Goal: Information Seeking & Learning: Understand process/instructions

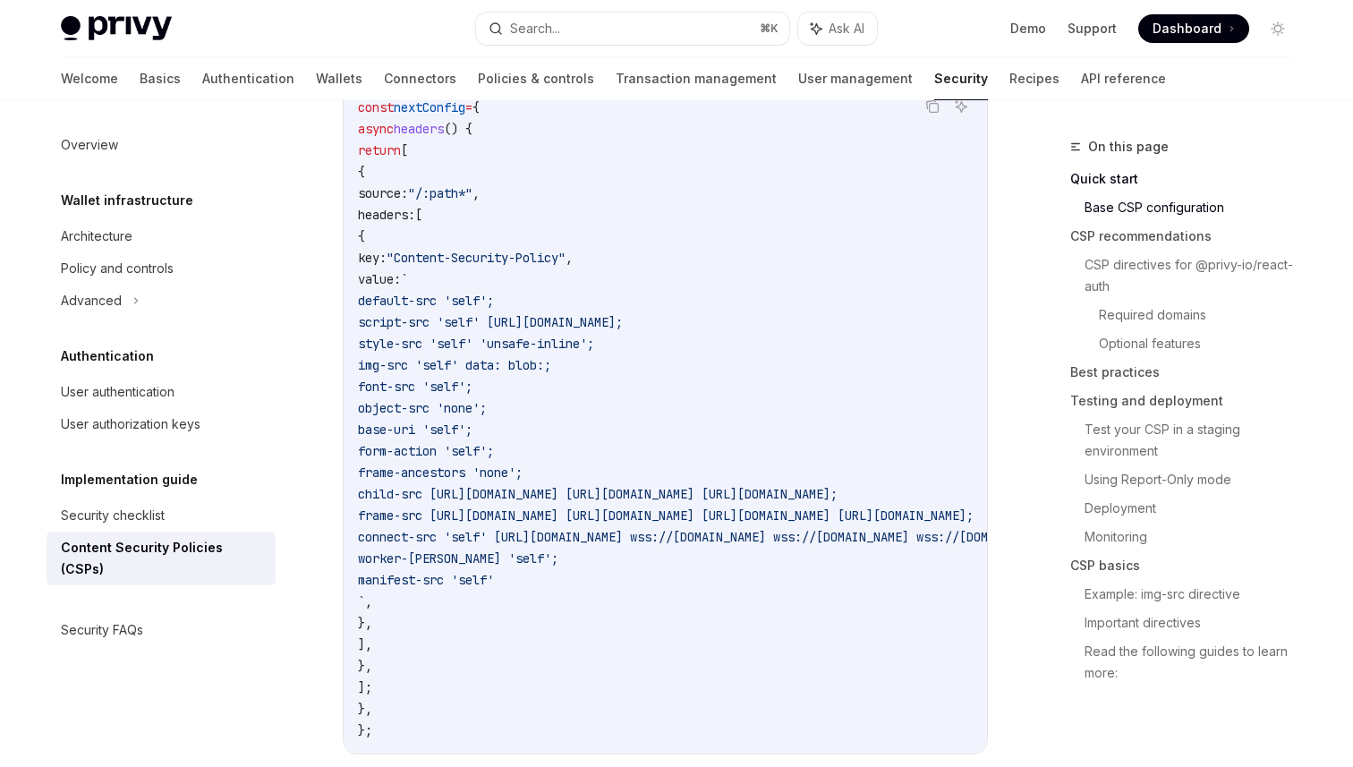
scroll to position [641, 0]
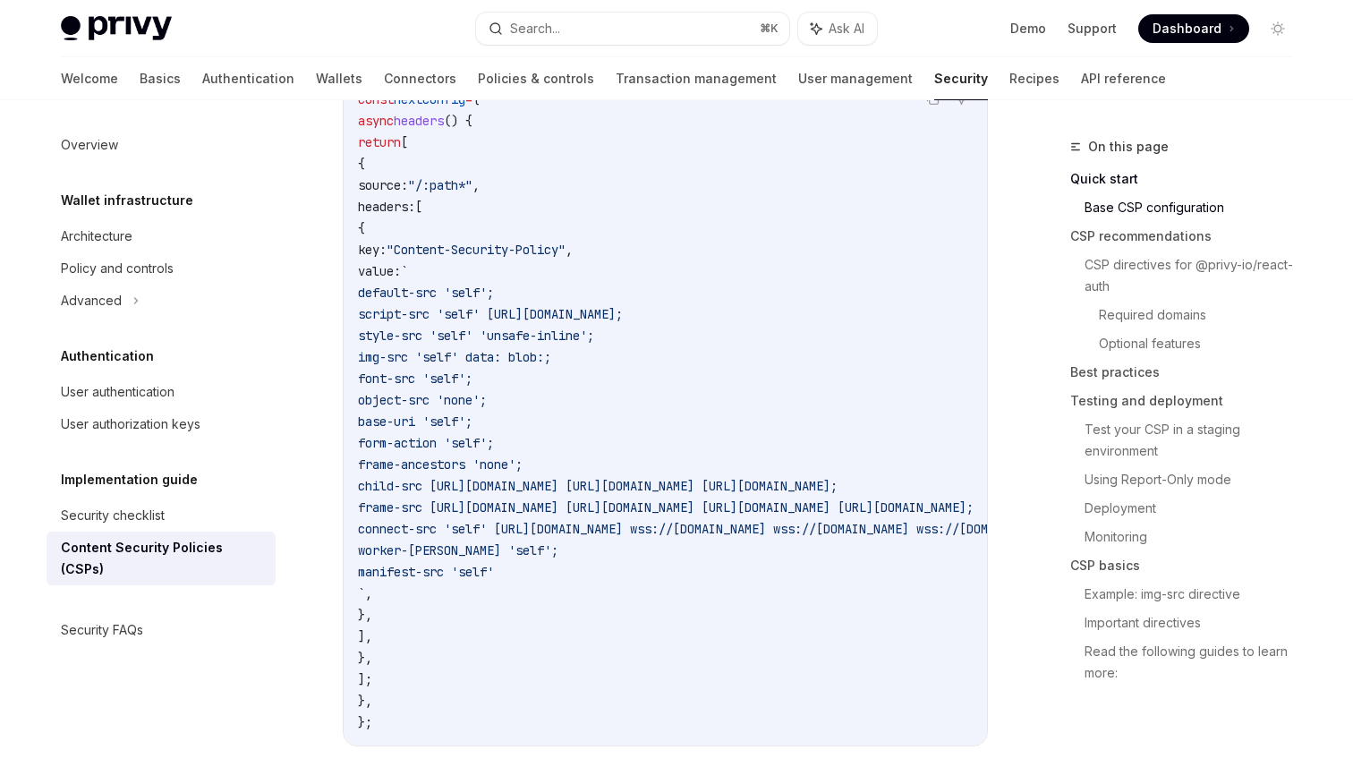
click at [752, 499] on span "frame-src [URL][DOMAIN_NAME] [URL][DOMAIN_NAME] [URL][DOMAIN_NAME] [URL][DOMAIN…" at bounding box center [666, 507] width 616 height 16
click at [523, 506] on span "frame-src [URL][DOMAIN_NAME] [URL][DOMAIN_NAME] [URL][DOMAIN_NAME] [URL][DOMAIN…" at bounding box center [666, 507] width 616 height 16
click at [491, 502] on span "frame-src [URL][DOMAIN_NAME] [URL][DOMAIN_NAME] [URL][DOMAIN_NAME] [URL][DOMAIN…" at bounding box center [666, 507] width 616 height 16
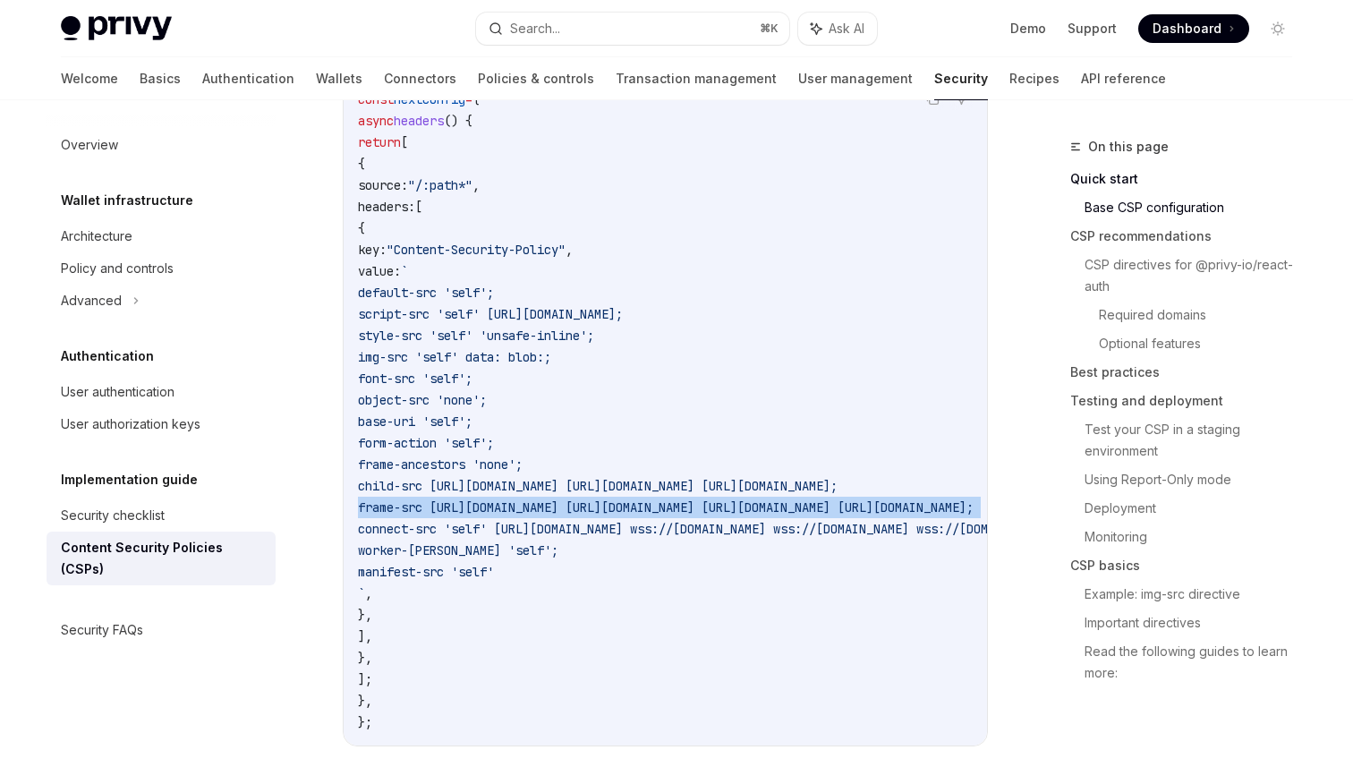
click at [491, 502] on span "frame-src [URL][DOMAIN_NAME] [URL][DOMAIN_NAME] [URL][DOMAIN_NAME] [URL][DOMAIN…" at bounding box center [666, 507] width 616 height 16
copy code "frame-src [URL][DOMAIN_NAME] [URL][DOMAIN_NAME] [URL][DOMAIN_NAME] [URL][DOMAIN…"
click at [523, 458] on span "frame-ancestors 'none';" at bounding box center [440, 464] width 165 height 16
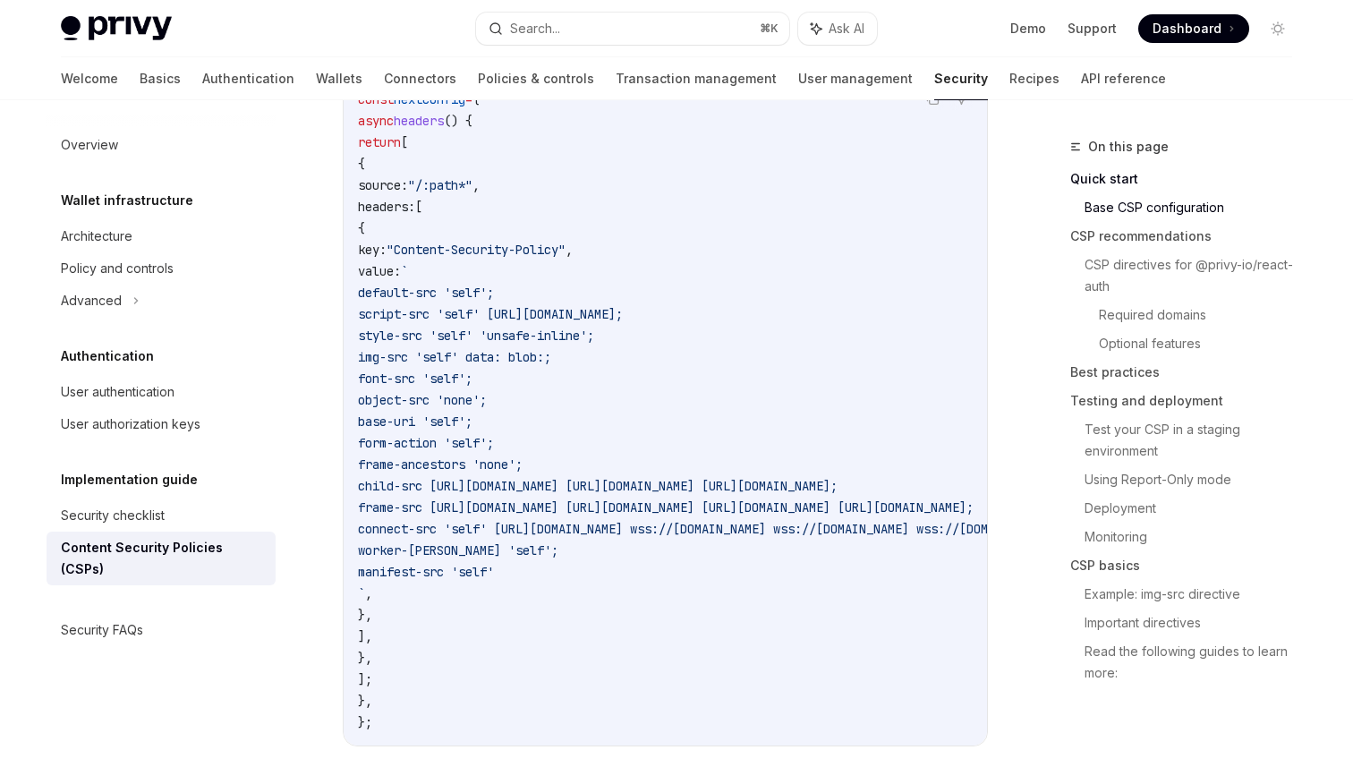
click at [523, 458] on span "frame-ancestors 'none';" at bounding box center [440, 464] width 165 height 16
copy code "frame-ancestors 'none';"
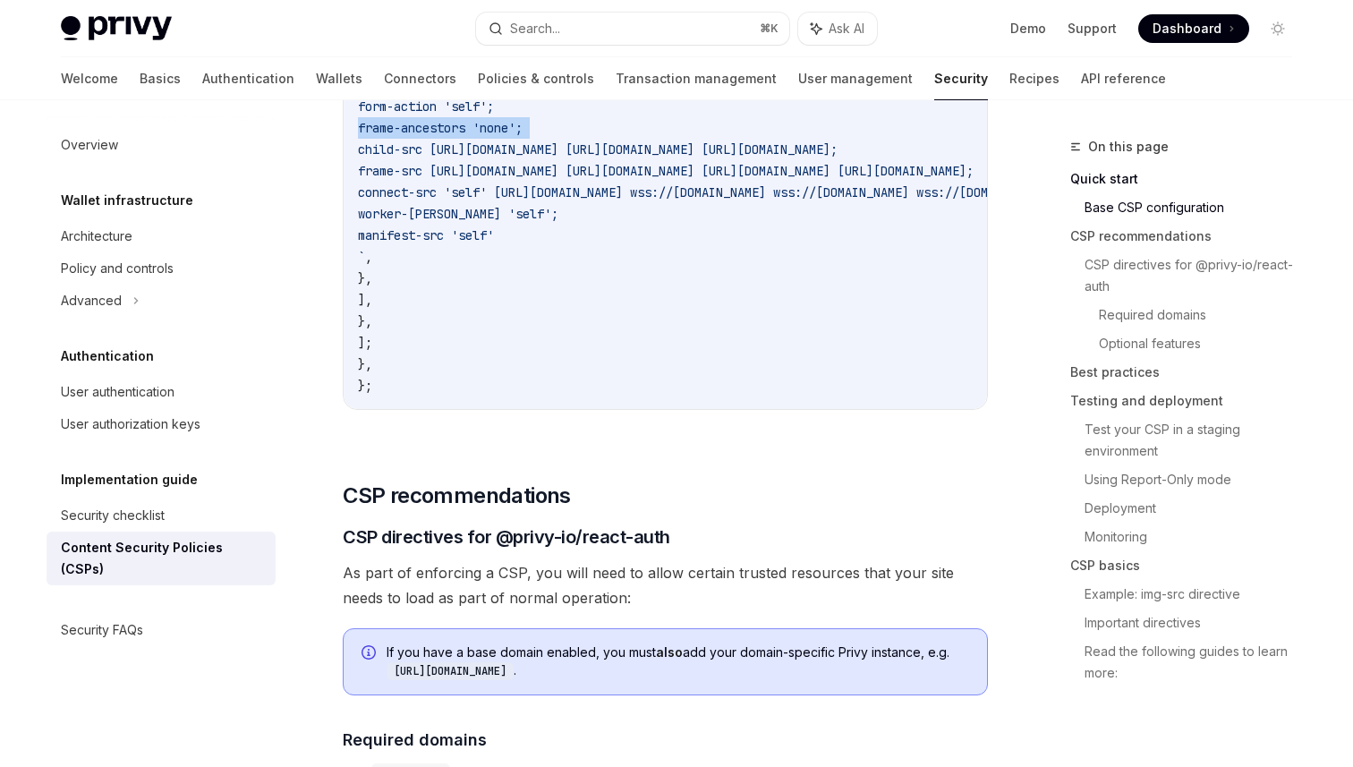
scroll to position [751, 0]
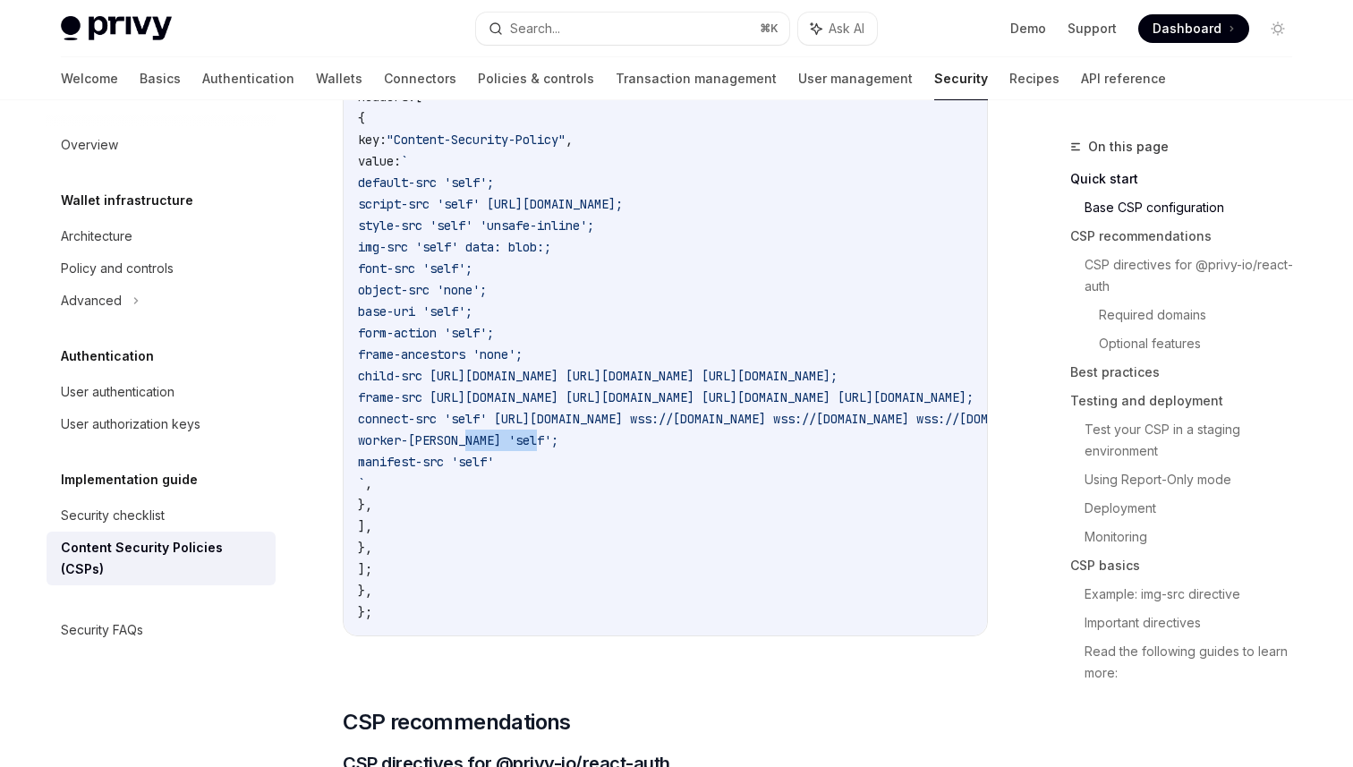
drag, startPoint x: 468, startPoint y: 439, endPoint x: 545, endPoint y: 439, distance: 76.9
click at [545, 439] on span "worker-[PERSON_NAME] 'self';" at bounding box center [458, 440] width 200 height 16
drag, startPoint x: 478, startPoint y: 397, endPoint x: 523, endPoint y: 395, distance: 45.7
click at [523, 395] on span "frame-src [URL][DOMAIN_NAME] [URL][DOMAIN_NAME] [URL][DOMAIN_NAME] [URL][DOMAIN…" at bounding box center [666, 397] width 616 height 16
copy span "ame-sr"
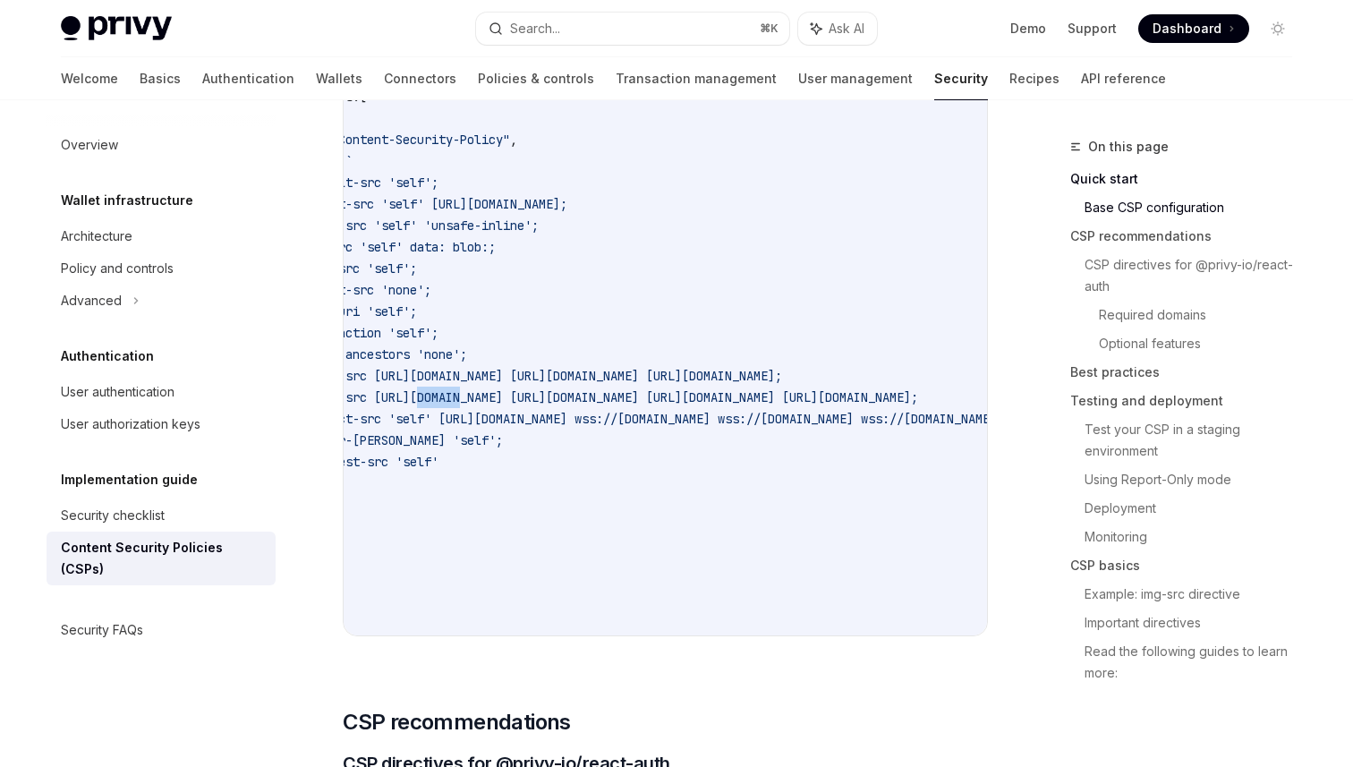
scroll to position [0, 0]
